Goal: Task Accomplishment & Management: Use online tool/utility

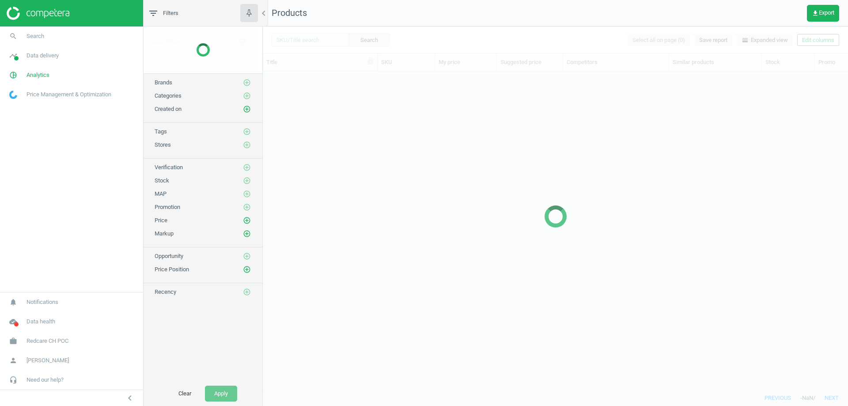
scroll to position [305, 579]
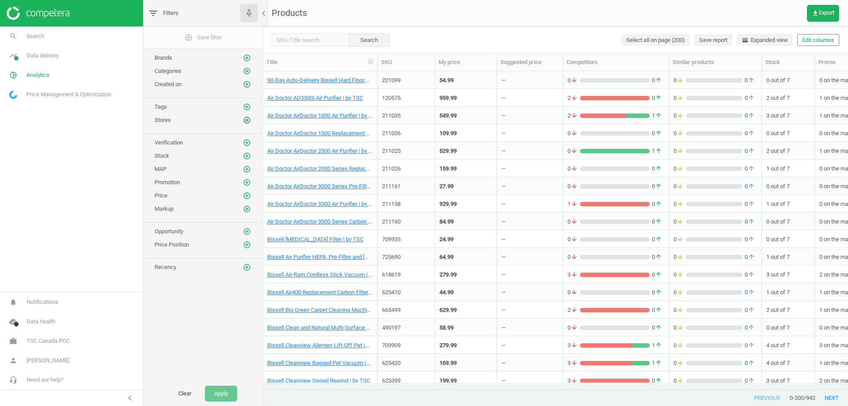
click at [248, 118] on icon "add_circle_outline" at bounding box center [247, 120] width 8 height 8
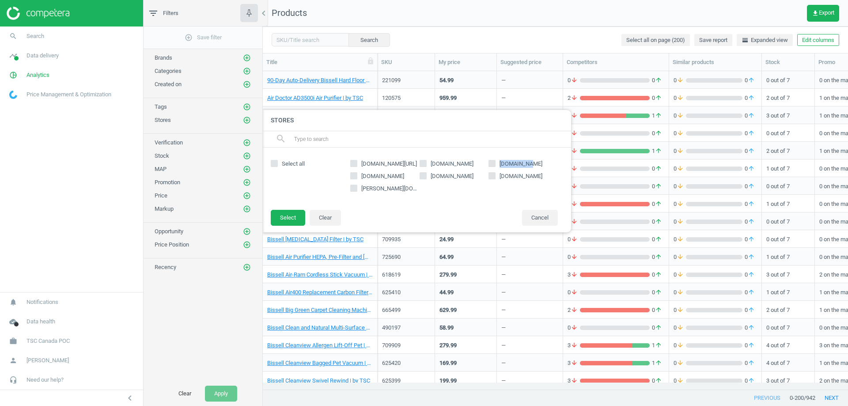
drag, startPoint x: 502, startPoint y: 166, endPoint x: 527, endPoint y: 165, distance: 25.2
click at [527, 165] on span "[DOMAIN_NAME]" at bounding box center [521, 164] width 46 height 8
drag, startPoint x: 360, startPoint y: 162, endPoint x: 385, endPoint y: 164, distance: 25.7
click at [385, 164] on span "[DOMAIN_NAME][URL]" at bounding box center [389, 164] width 59 height 8
copy span "[DOMAIN_NAME]"
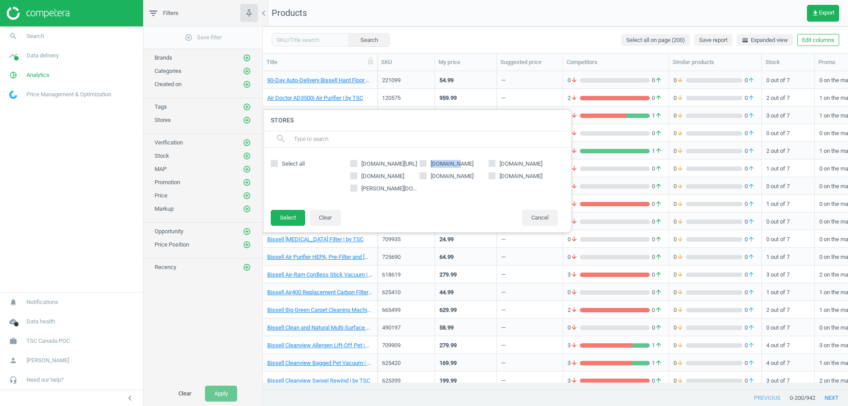
copy span "[DOMAIN_NAME]"
drag, startPoint x: 431, startPoint y: 162, endPoint x: 463, endPoint y: 163, distance: 32.3
click at [463, 163] on label "[DOMAIN_NAME]" at bounding box center [454, 164] width 69 height 8
drag, startPoint x: 518, startPoint y: 164, endPoint x: 502, endPoint y: 167, distance: 17.0
click at [502, 167] on label "[DOMAIN_NAME]" at bounding box center [523, 164] width 69 height 8
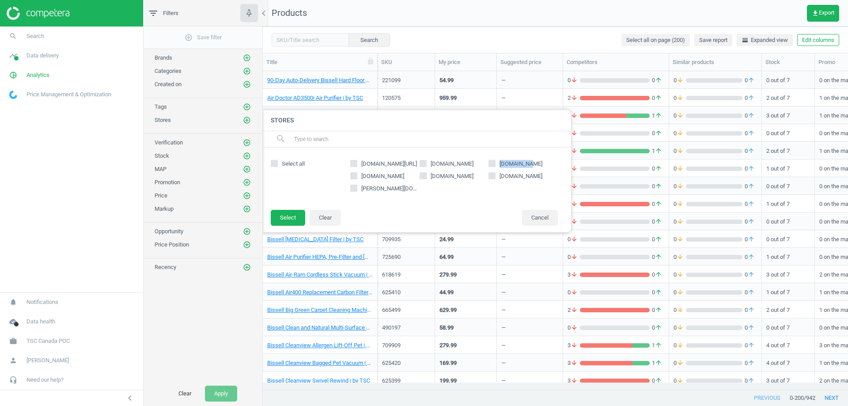
copy span "[DOMAIN_NAME]"
drag, startPoint x: 403, startPoint y: 175, endPoint x: 362, endPoint y: 175, distance: 40.7
click at [362, 175] on label "[DOMAIN_NAME]" at bounding box center [384, 176] width 69 height 8
copy span "[DOMAIN_NAME]"
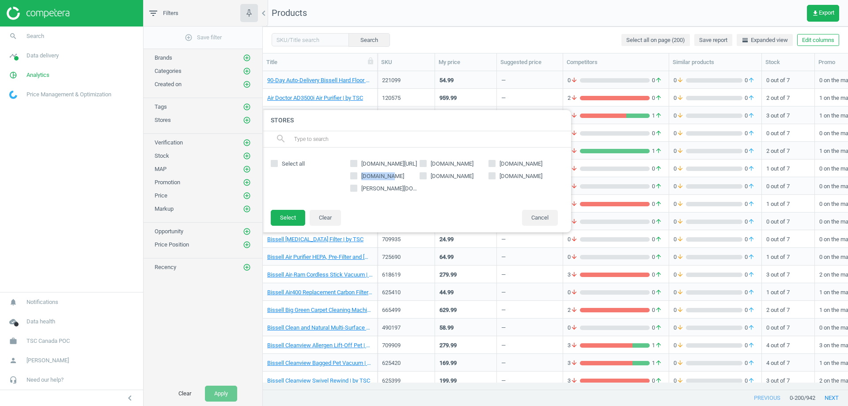
drag, startPoint x: 474, startPoint y: 177, endPoint x: 432, endPoint y: 178, distance: 42.0
click at [432, 178] on label "[DOMAIN_NAME]" at bounding box center [454, 176] width 69 height 8
drag, startPoint x: 535, startPoint y: 180, endPoint x: 501, endPoint y: 176, distance: 34.3
click at [501, 176] on div "[DOMAIN_NAME][URL] [DOMAIN_NAME] [DOMAIN_NAME] [DOMAIN_NAME] [DOMAIN_NAME] [DOM…" at bounding box center [454, 178] width 217 height 44
copy span "[DOMAIN_NAME]"
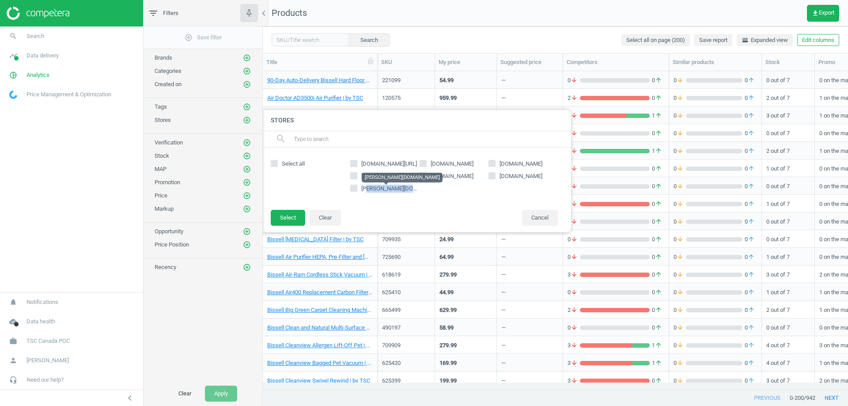
drag, startPoint x: 420, startPoint y: 193, endPoint x: 366, endPoint y: 189, distance: 53.6
click at [366, 189] on div "[DOMAIN_NAME][URL] [DOMAIN_NAME] [DOMAIN_NAME] [DOMAIN_NAME] [DOMAIN_NAME] [DOM…" at bounding box center [454, 178] width 217 height 44
click at [415, 190] on label "[PERSON_NAME][DOMAIN_NAME]" at bounding box center [384, 189] width 69 height 8
click at [357, 190] on input "[PERSON_NAME][DOMAIN_NAME]" at bounding box center [354, 188] width 6 height 6
click at [359, 189] on label "[PERSON_NAME][DOMAIN_NAME]" at bounding box center [384, 189] width 69 height 8
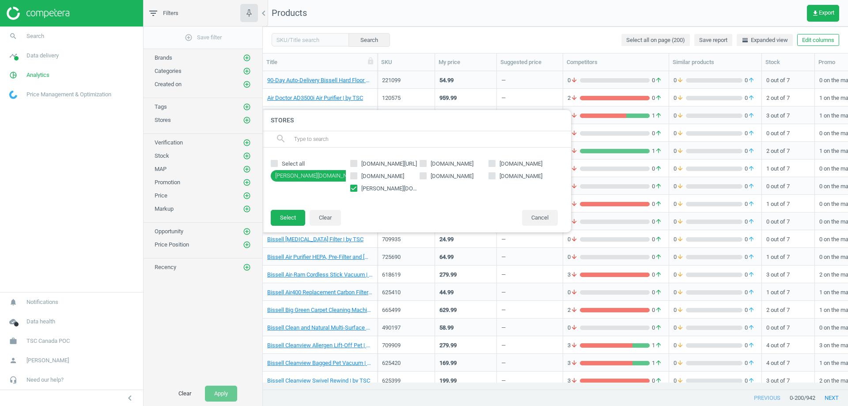
click at [357, 189] on input "[PERSON_NAME][DOMAIN_NAME]" at bounding box center [354, 188] width 6 height 6
checkbox input "false"
drag, startPoint x: 422, startPoint y: 190, endPoint x: 362, endPoint y: 190, distance: 60.1
click at [362, 190] on div "[DOMAIN_NAME][URL] [DOMAIN_NAME] [DOMAIN_NAME] [DOMAIN_NAME] [DOMAIN_NAME] [DOM…" at bounding box center [454, 178] width 217 height 44
copy span "[PERSON_NAME][DOMAIN_NAME]"
